Goal: Find specific page/section: Find specific page/section

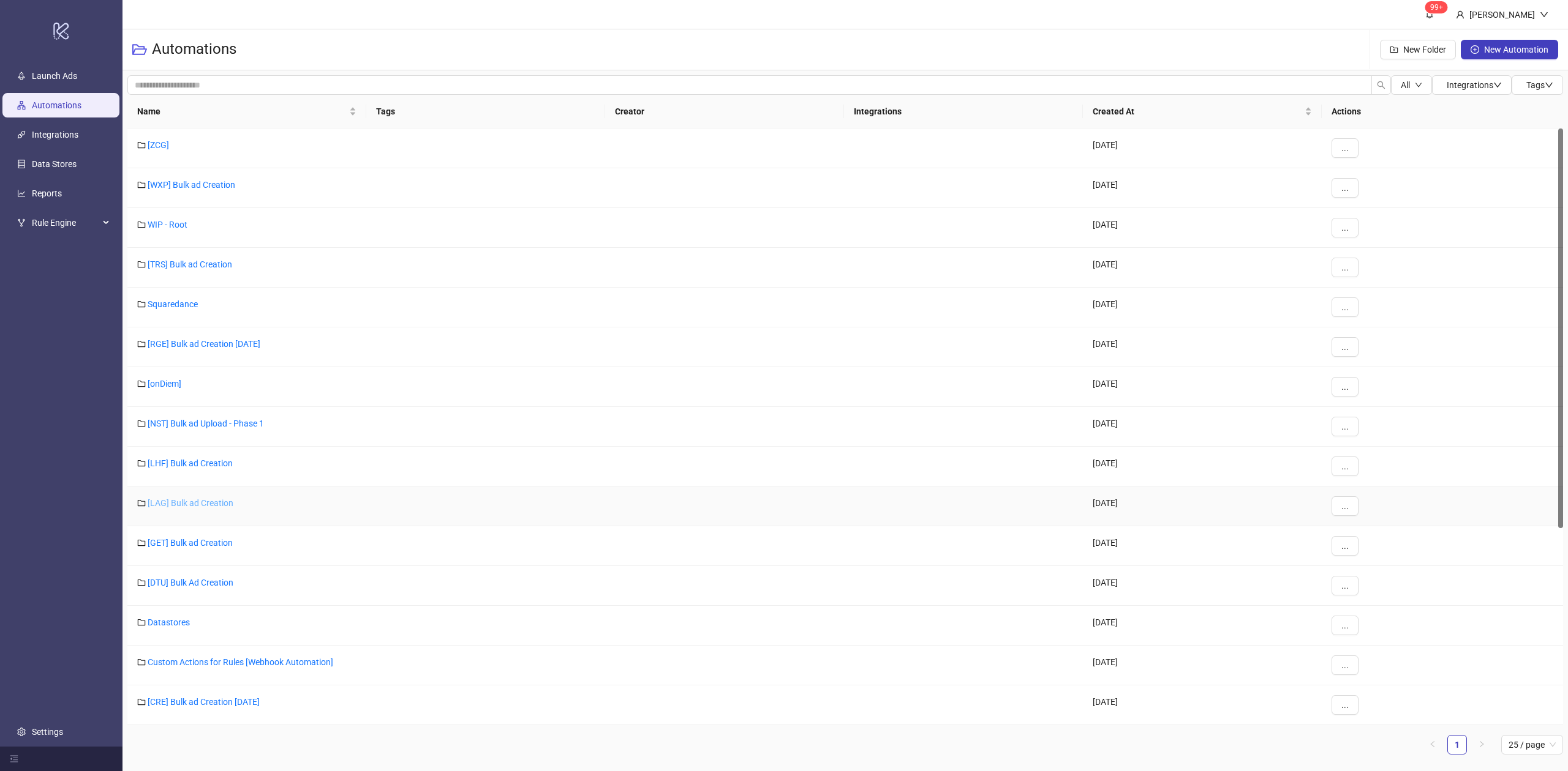
click at [185, 503] on link "[LAG] Bulk ad Creation" at bounding box center [191, 503] width 86 height 10
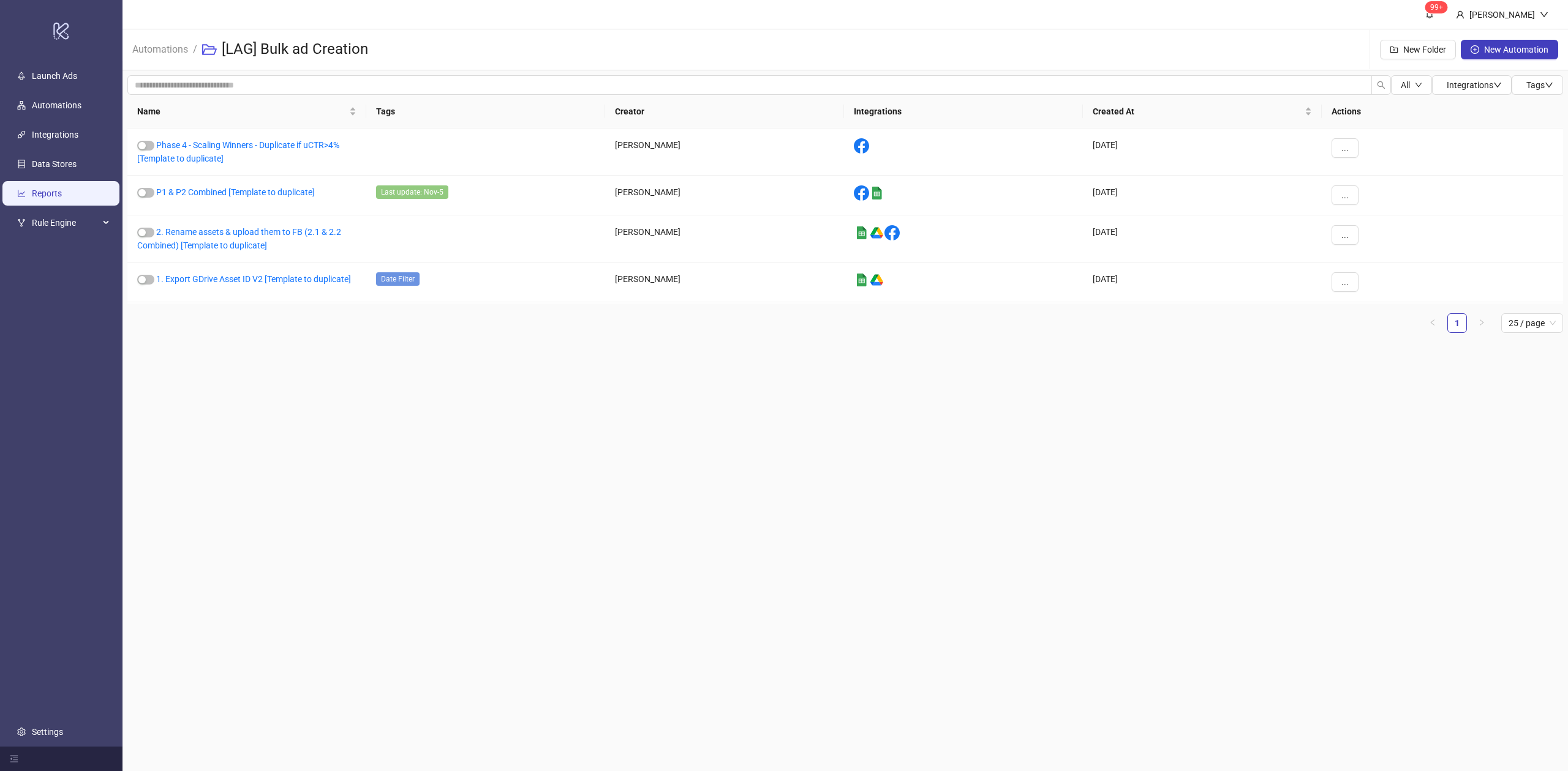
click at [62, 198] on link "Reports" at bounding box center [46, 194] width 30 height 10
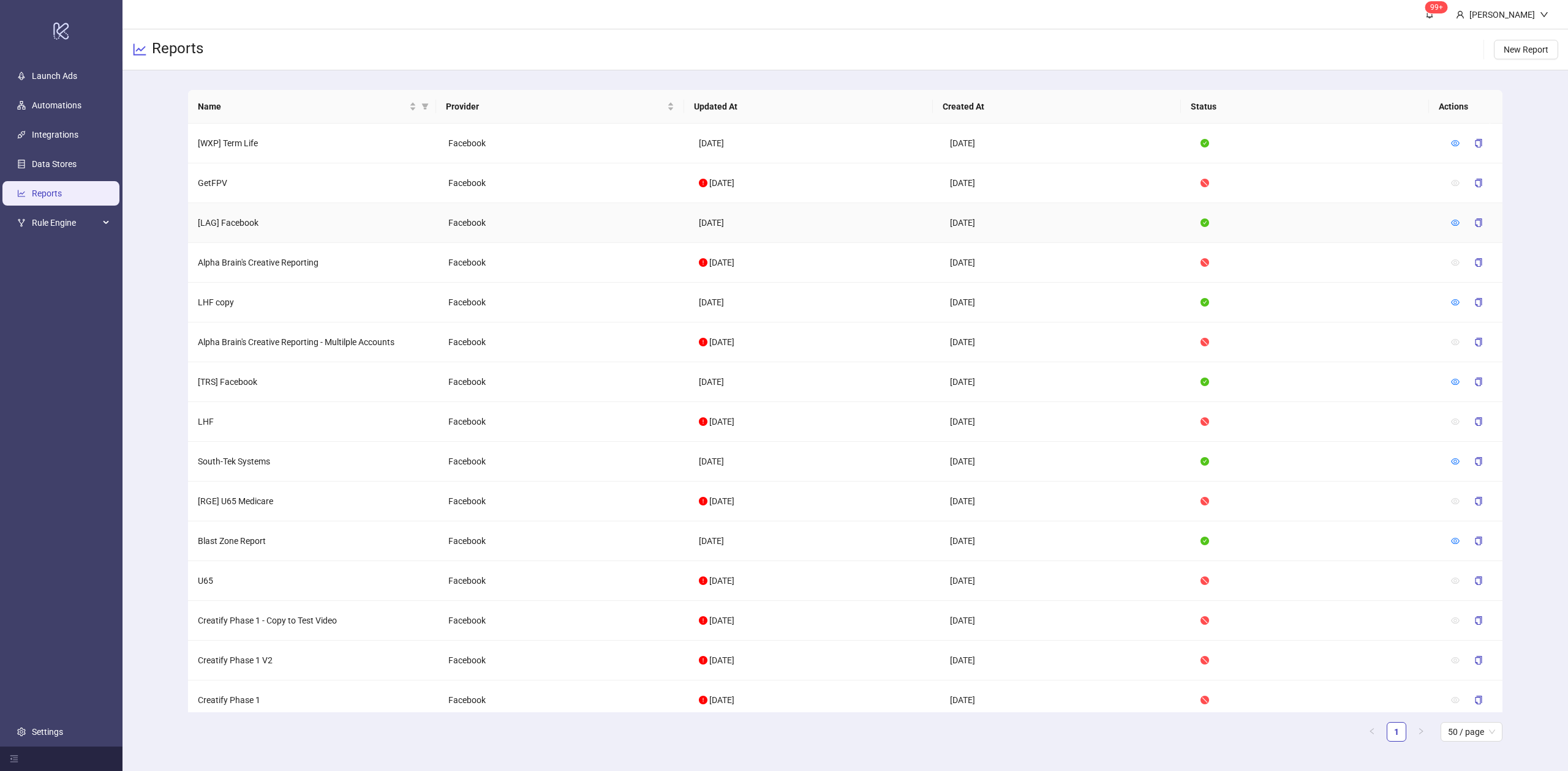
click at [1441, 219] on td at bounding box center [1472, 223] width 61 height 40
click at [1441, 220] on td at bounding box center [1472, 223] width 61 height 40
click at [1450, 223] on icon "eye" at bounding box center [1454, 223] width 8 height 8
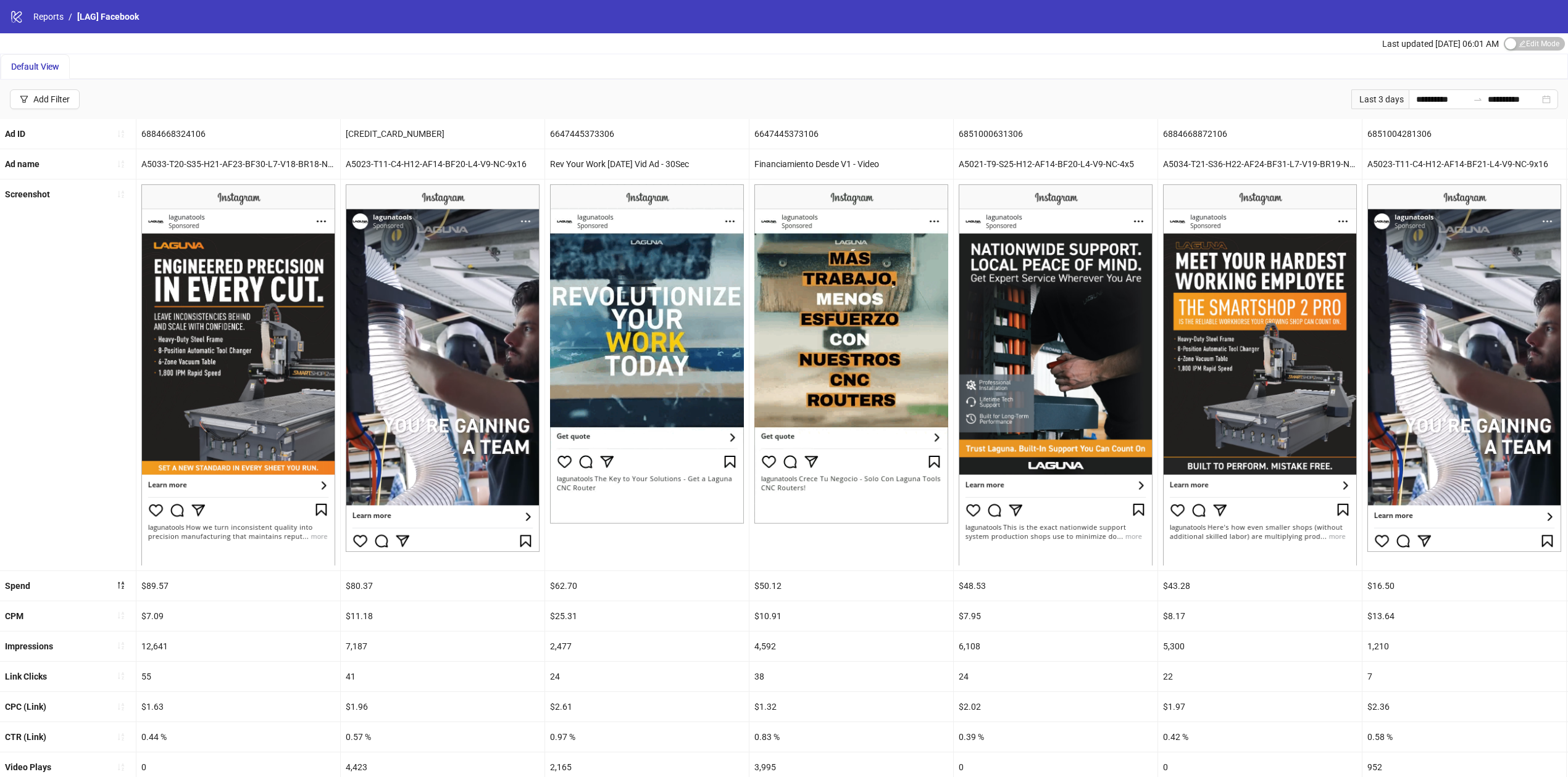
click at [818, 77] on div "Default View" at bounding box center [784, 67] width 1566 height 25
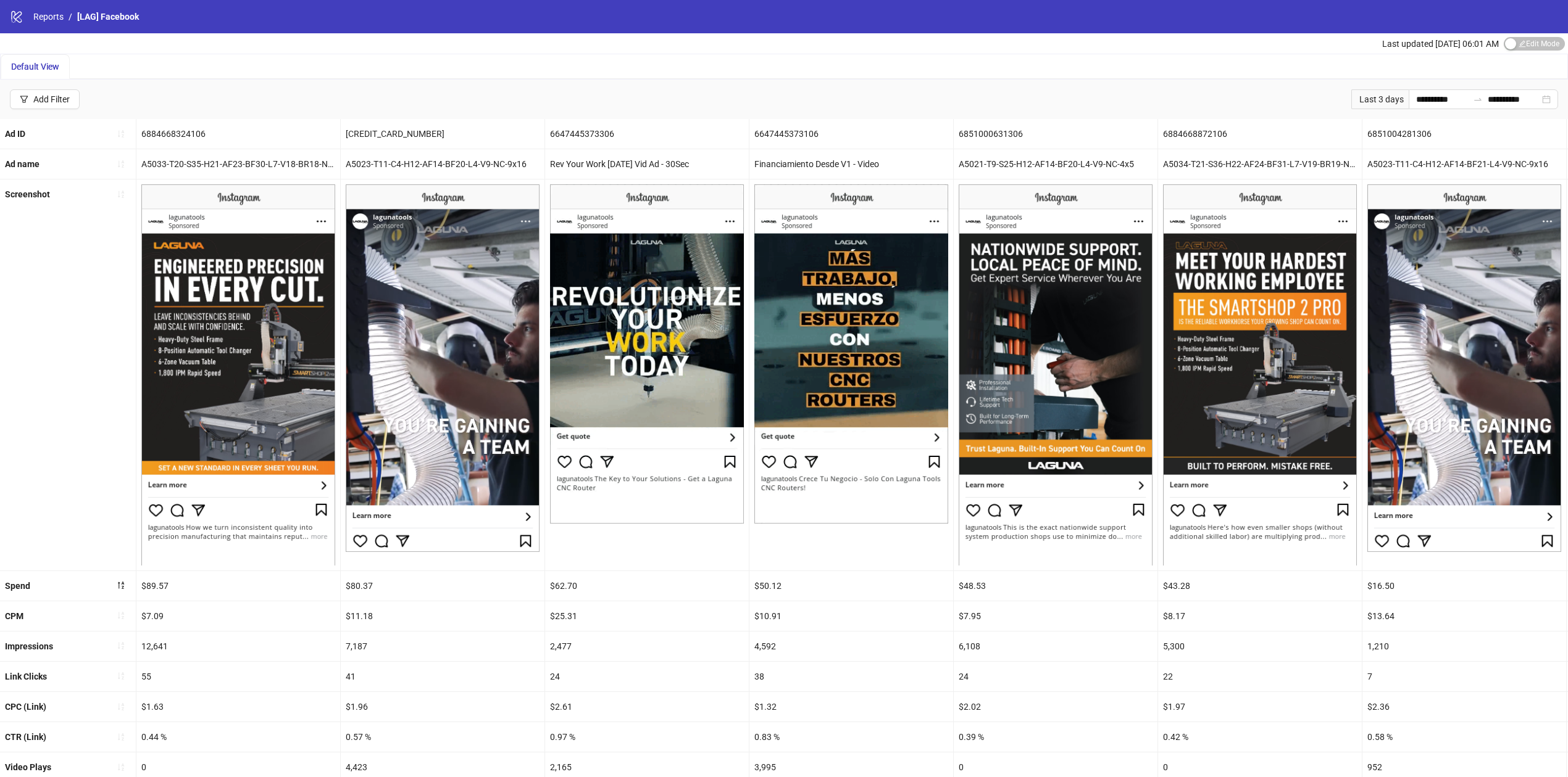
scroll to position [82, 0]
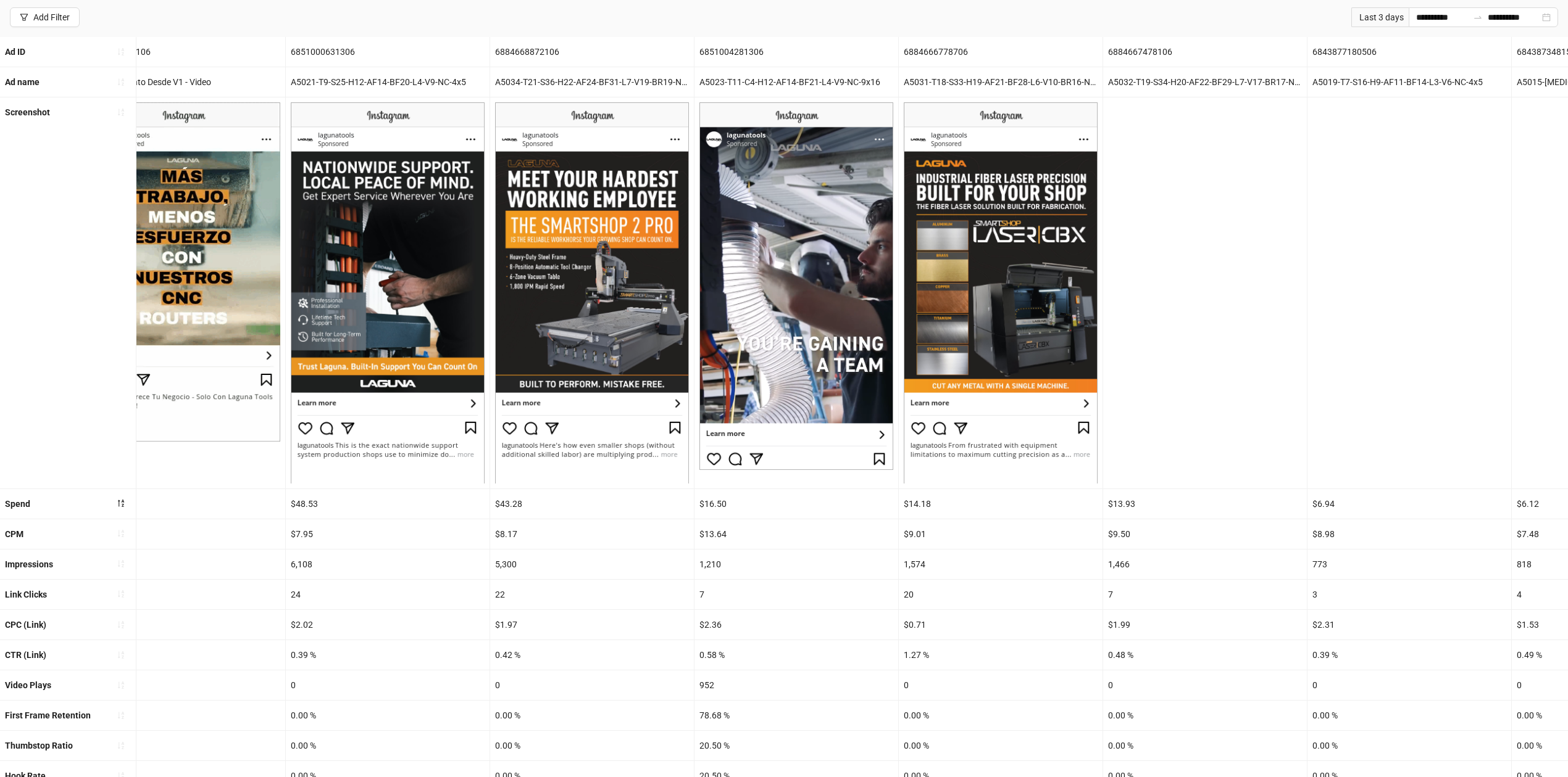
drag, startPoint x: 653, startPoint y: 561, endPoint x: 945, endPoint y: 554, distance: 292.1
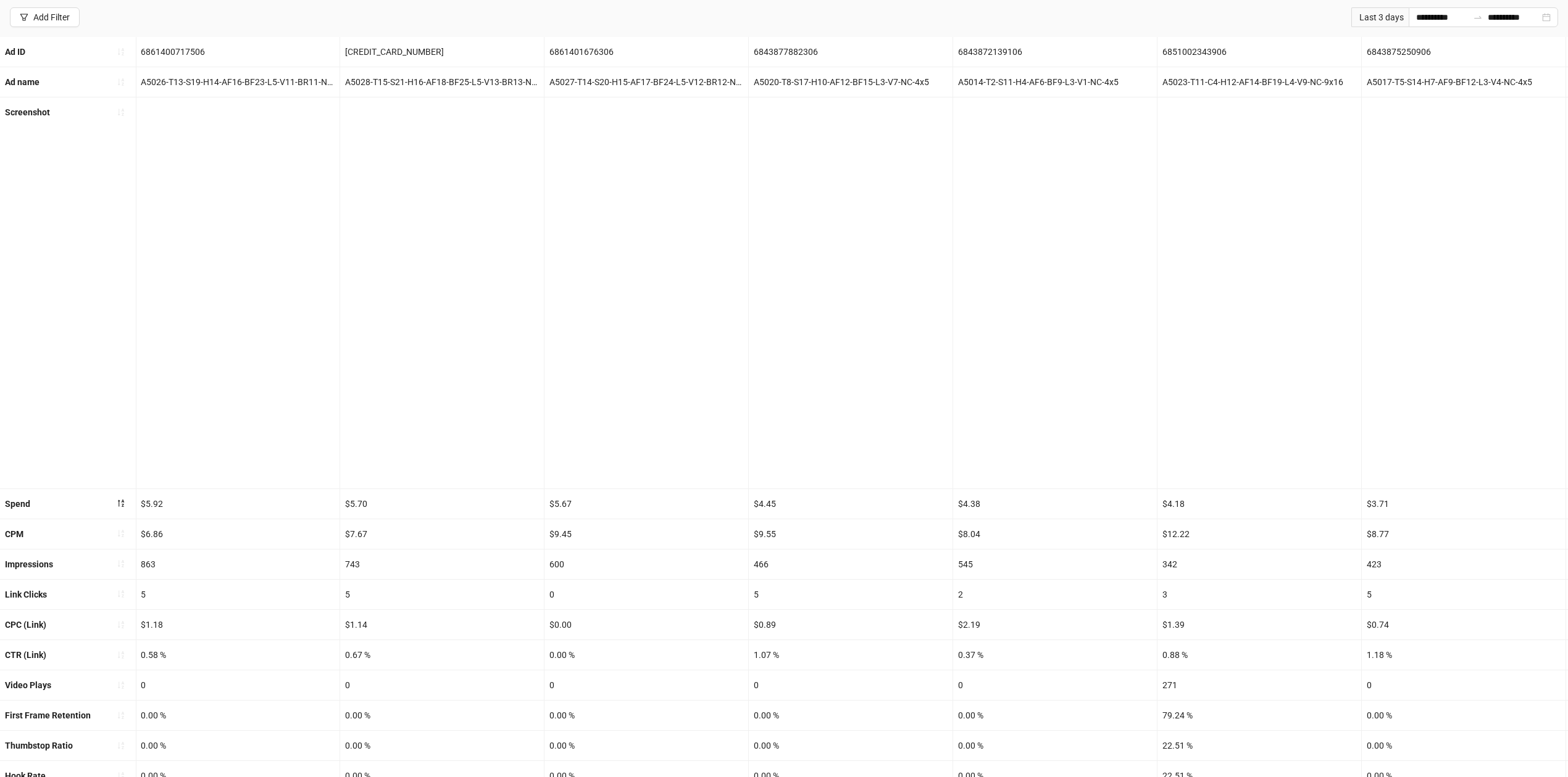
scroll to position [0, 0]
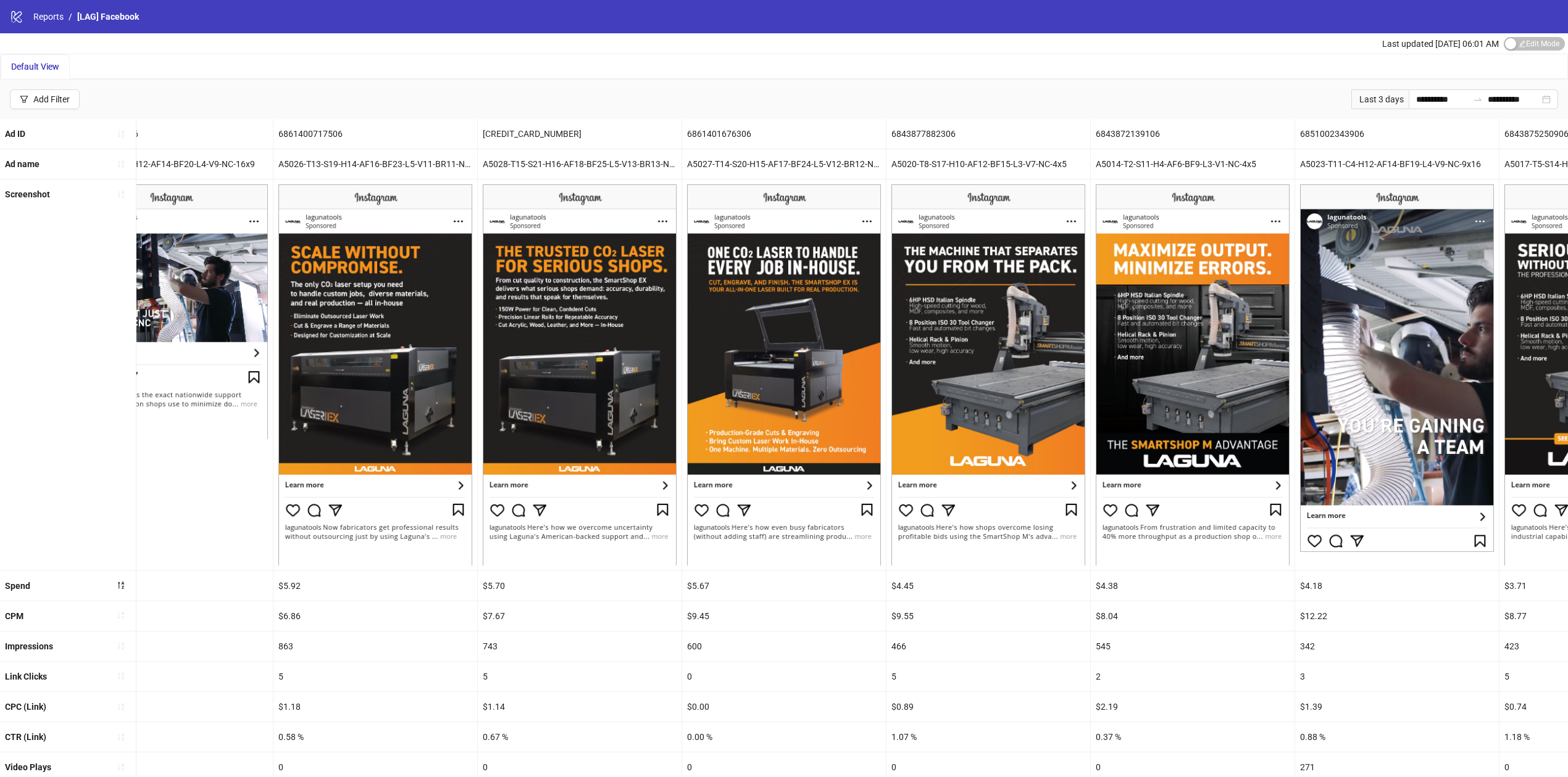
drag, startPoint x: 959, startPoint y: 488, endPoint x: 788, endPoint y: 488, distance: 171.0
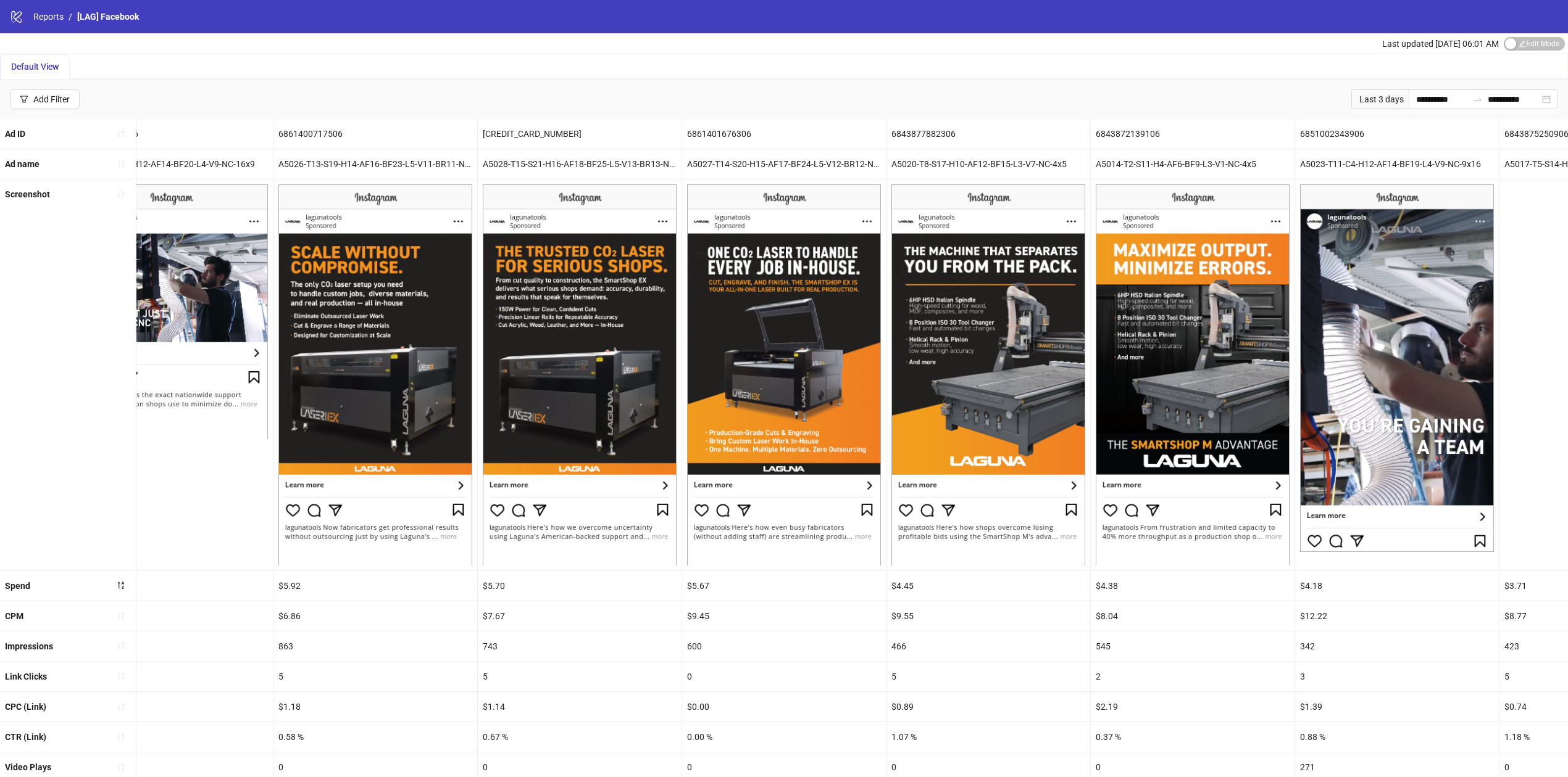
scroll to position [0, 1716]
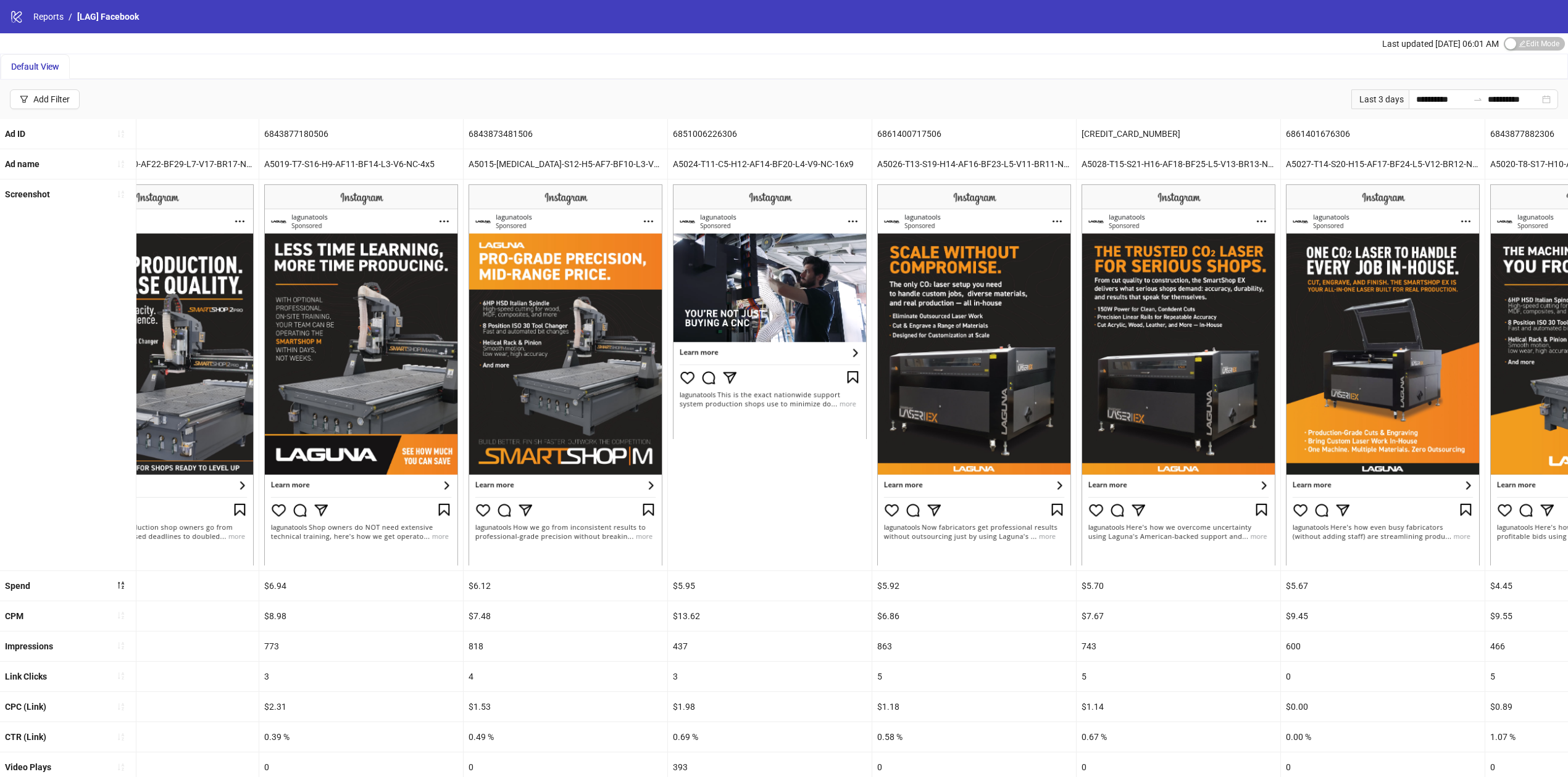
drag, startPoint x: 764, startPoint y: 553, endPoint x: 1031, endPoint y: 549, distance: 267.0
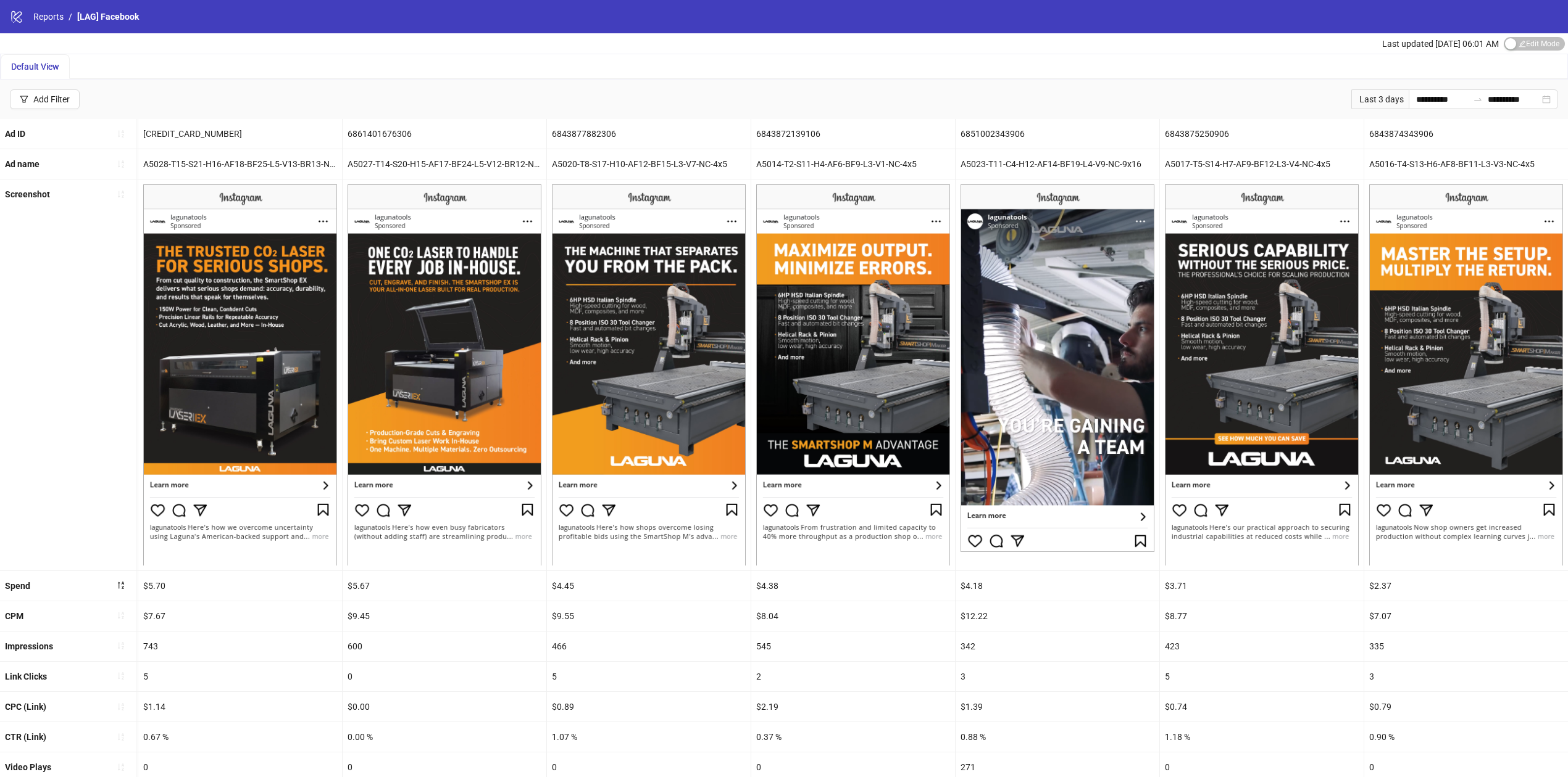
drag, startPoint x: 844, startPoint y: 555, endPoint x: 1049, endPoint y: 556, distance: 205.0
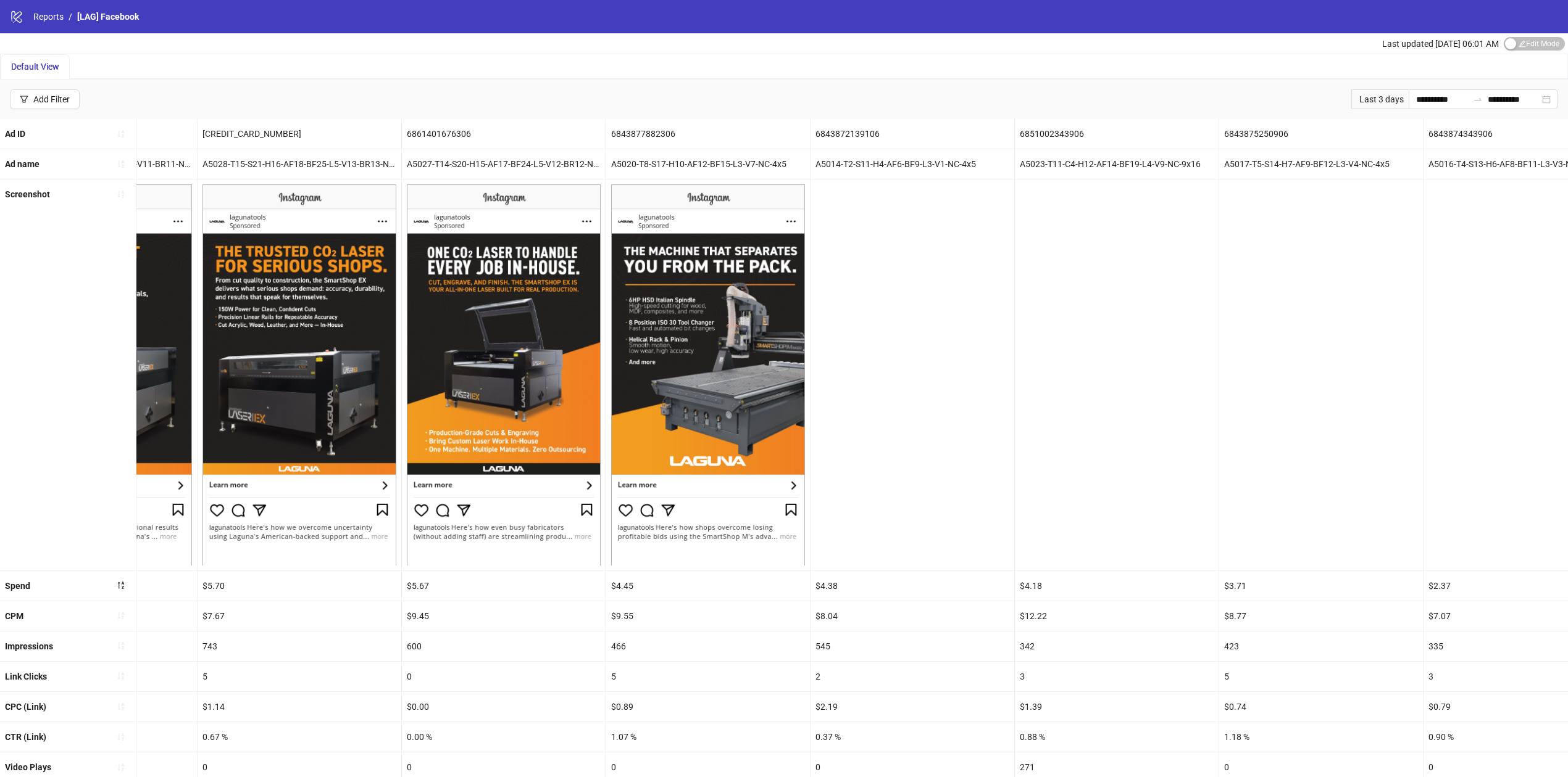
scroll to position [0, 0]
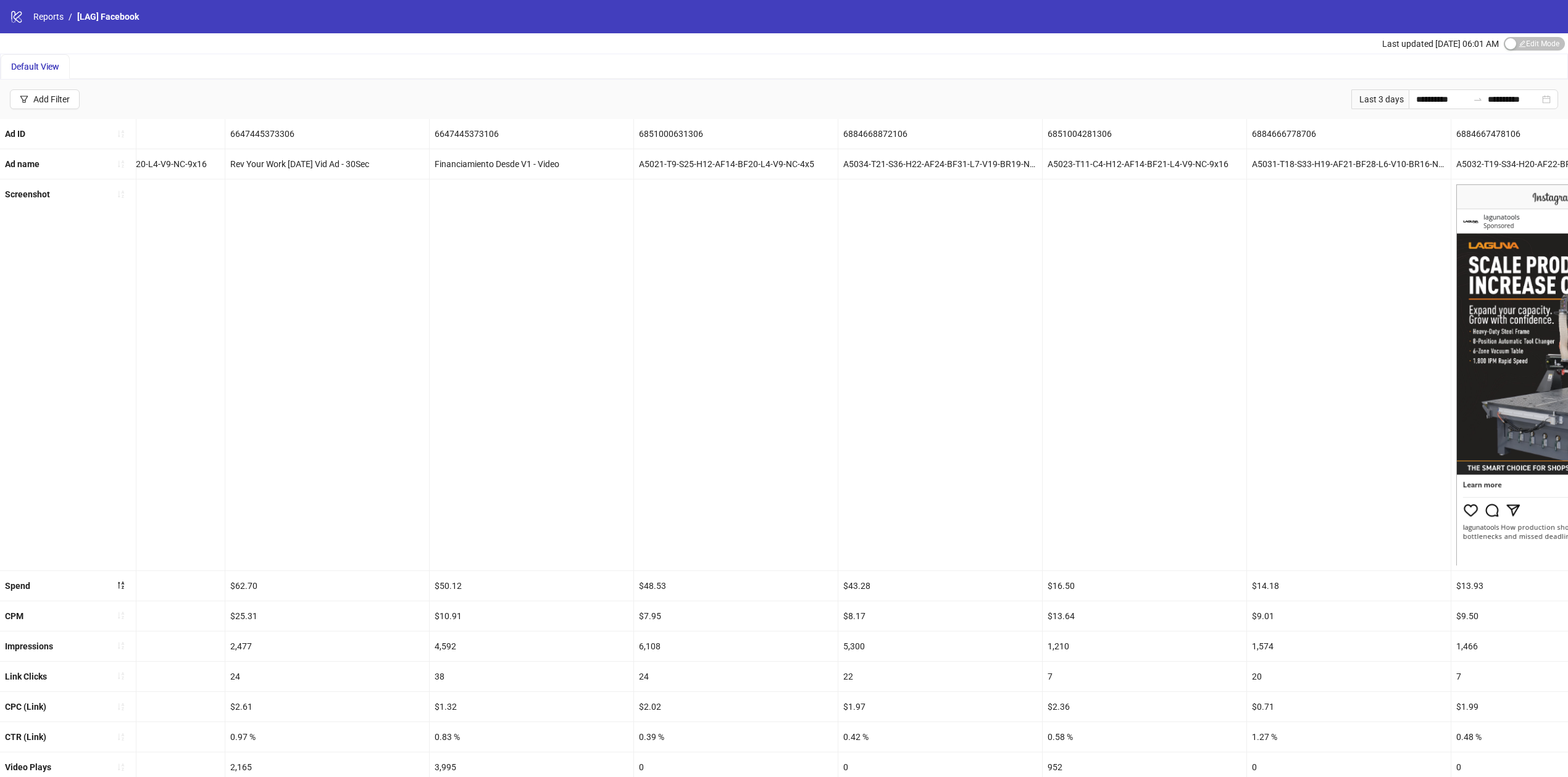
drag, startPoint x: 822, startPoint y: 559, endPoint x: 547, endPoint y: 540, distance: 275.7
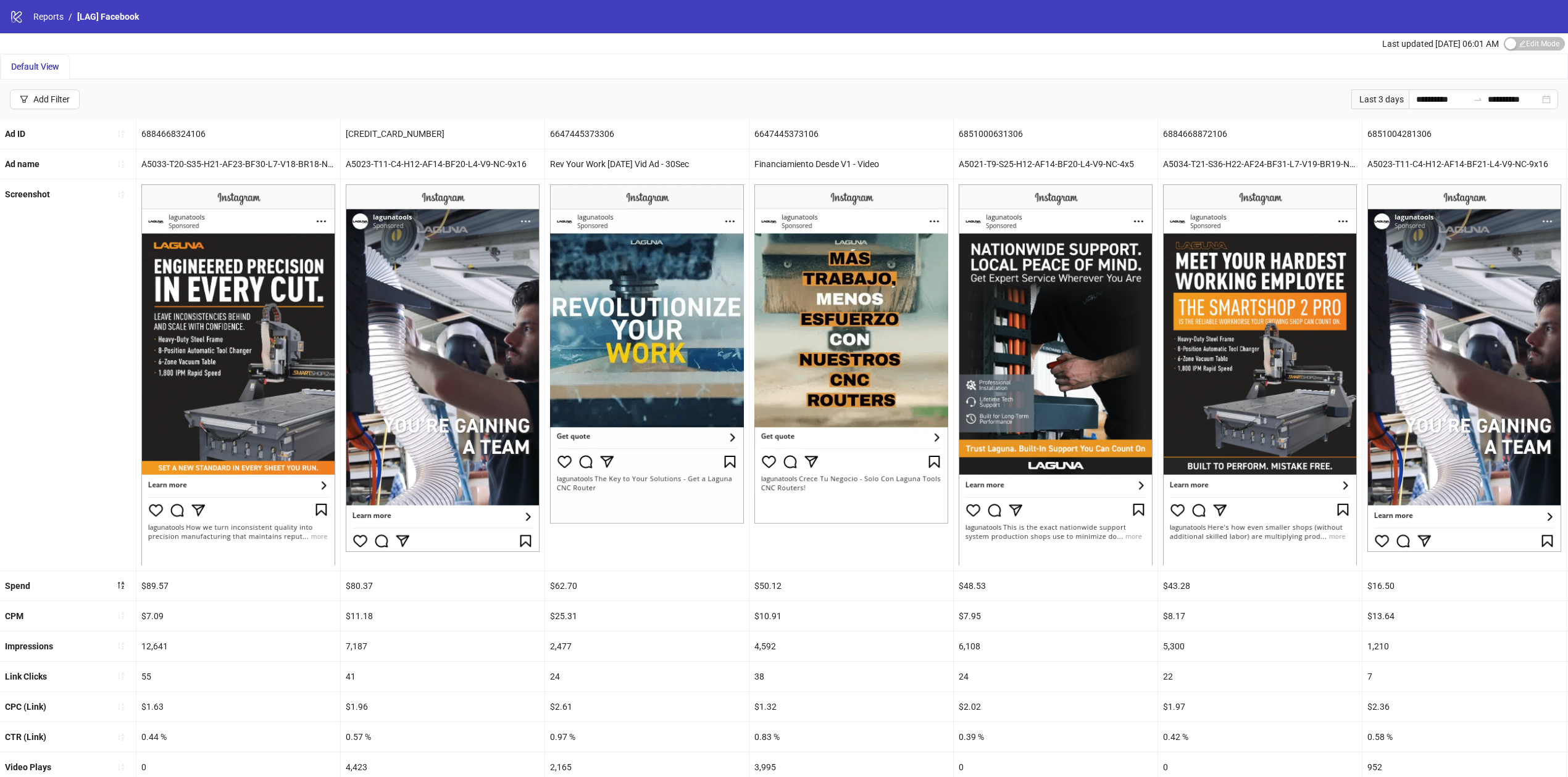
drag, startPoint x: 796, startPoint y: 549, endPoint x: 544, endPoint y: 559, distance: 252.2
